Goal: Information Seeking & Learning: Learn about a topic

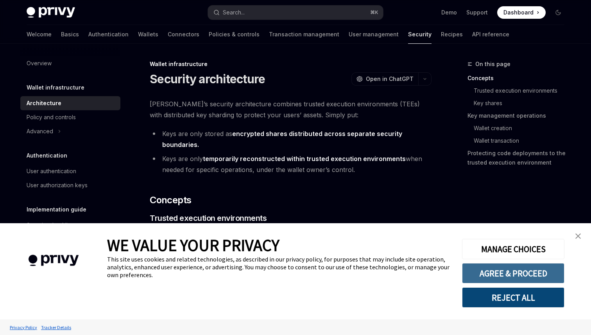
click at [512, 271] on button "AGREE & PROCEED" at bounding box center [513, 273] width 102 height 20
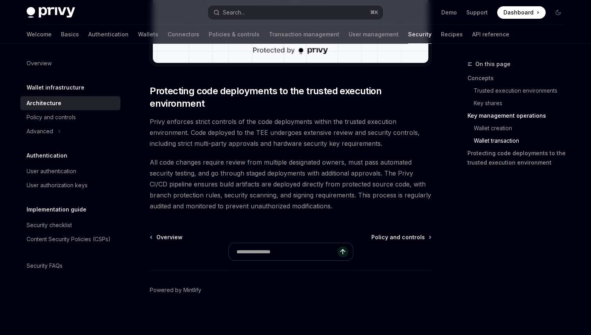
scroll to position [1642, 0]
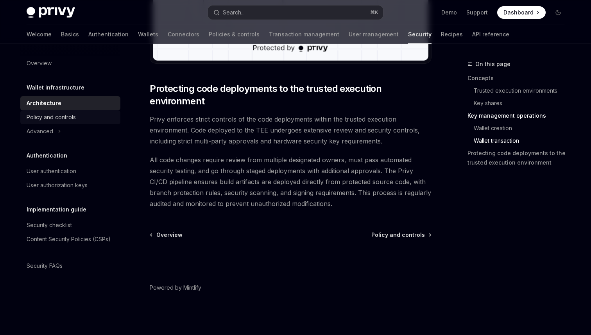
click at [59, 117] on div "Policy and controls" at bounding box center [51, 116] width 49 height 9
type textarea "*"
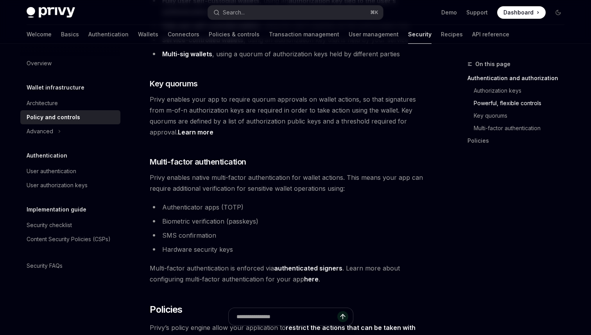
scroll to position [547, 0]
click at [214, 94] on span "Privy enables your app to require quorum approvals on wallet actions, so that s…" at bounding box center [291, 115] width 282 height 44
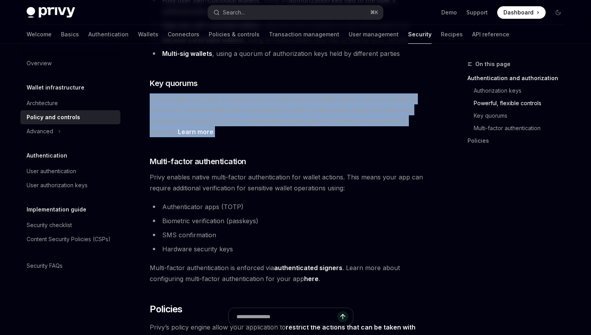
click at [214, 94] on span "Privy enables your app to require quorum approvals on wallet actions, so that s…" at bounding box center [291, 115] width 282 height 44
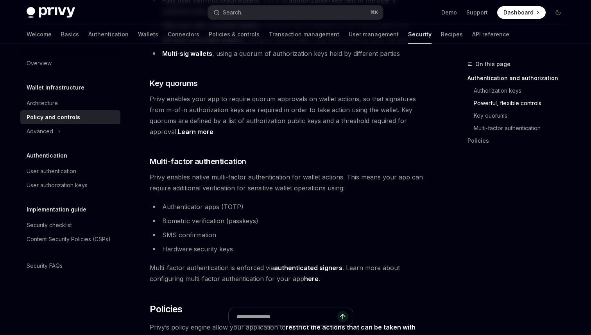
click at [230, 129] on div "Privy’s wallet API is secured with tamper-proof cryptographic authorization and…" at bounding box center [291, 129] width 282 height 1157
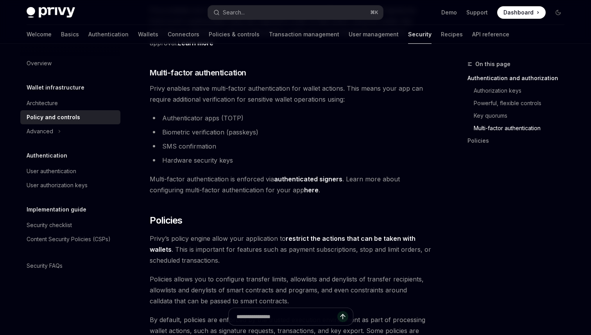
scroll to position [642, 0]
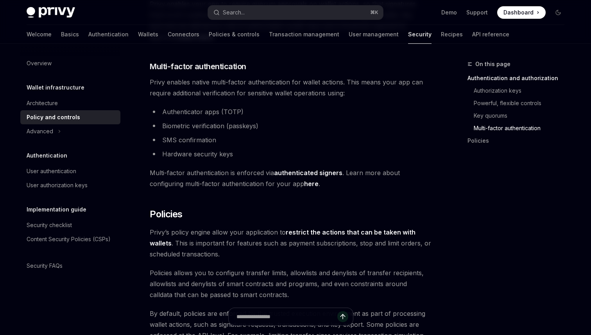
click at [187, 106] on li "Authenticator apps (TOTP)" at bounding box center [291, 111] width 282 height 11
click at [190, 120] on li "Biometric verification (passkeys)" at bounding box center [291, 125] width 282 height 11
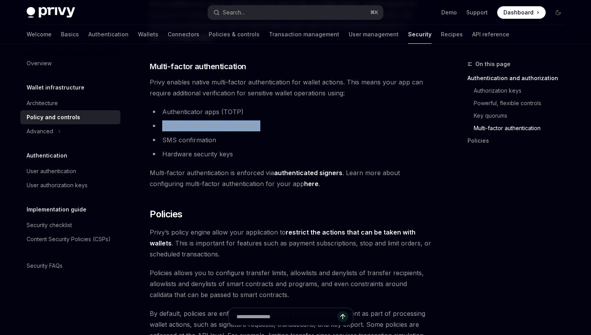
click at [190, 120] on li "Biometric verification (passkeys)" at bounding box center [291, 125] width 282 height 11
click at [190, 134] on li "SMS confirmation" at bounding box center [291, 139] width 282 height 11
click at [193, 148] on li "Hardware security keys" at bounding box center [291, 153] width 282 height 11
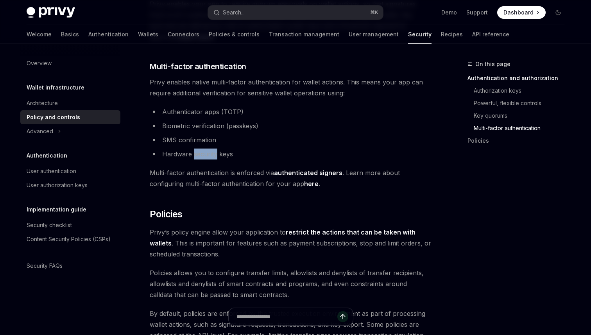
click at [193, 148] on li "Hardware security keys" at bounding box center [291, 153] width 282 height 11
click at [210, 171] on span "Multi-factor authentication is enforced via authenticated signers . Learn more …" at bounding box center [291, 178] width 282 height 22
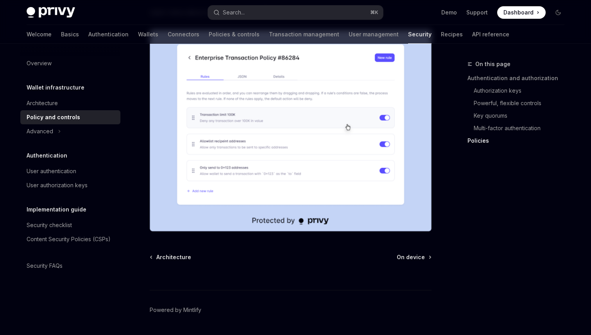
scroll to position [1025, 0]
